Goal: Information Seeking & Learning: Learn about a topic

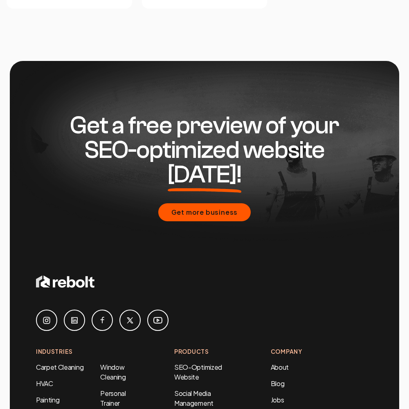
scroll to position [3503, 0]
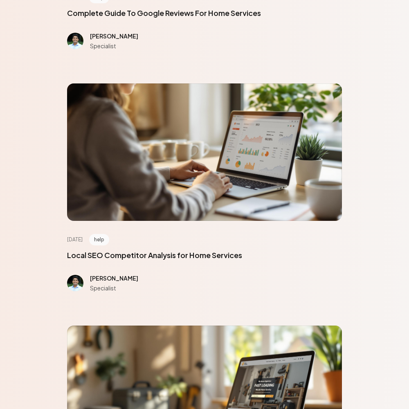
scroll to position [3684, 0]
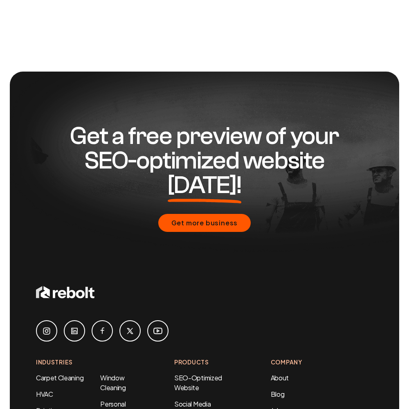
scroll to position [668, 0]
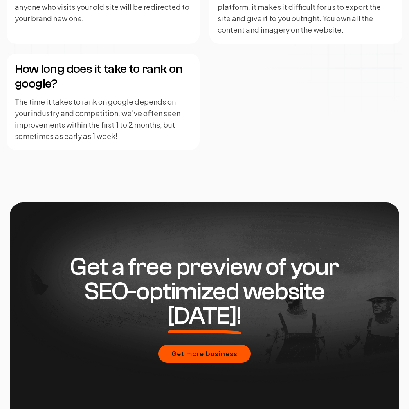
scroll to position [2016, 0]
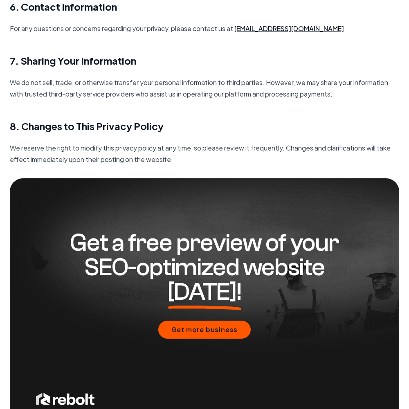
scroll to position [1185, 0]
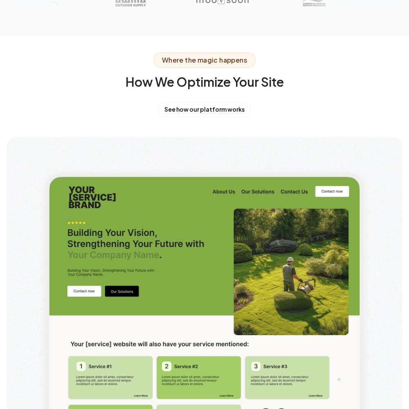
scroll to position [3684, 0]
